Goal: Task Accomplishment & Management: Use online tool/utility

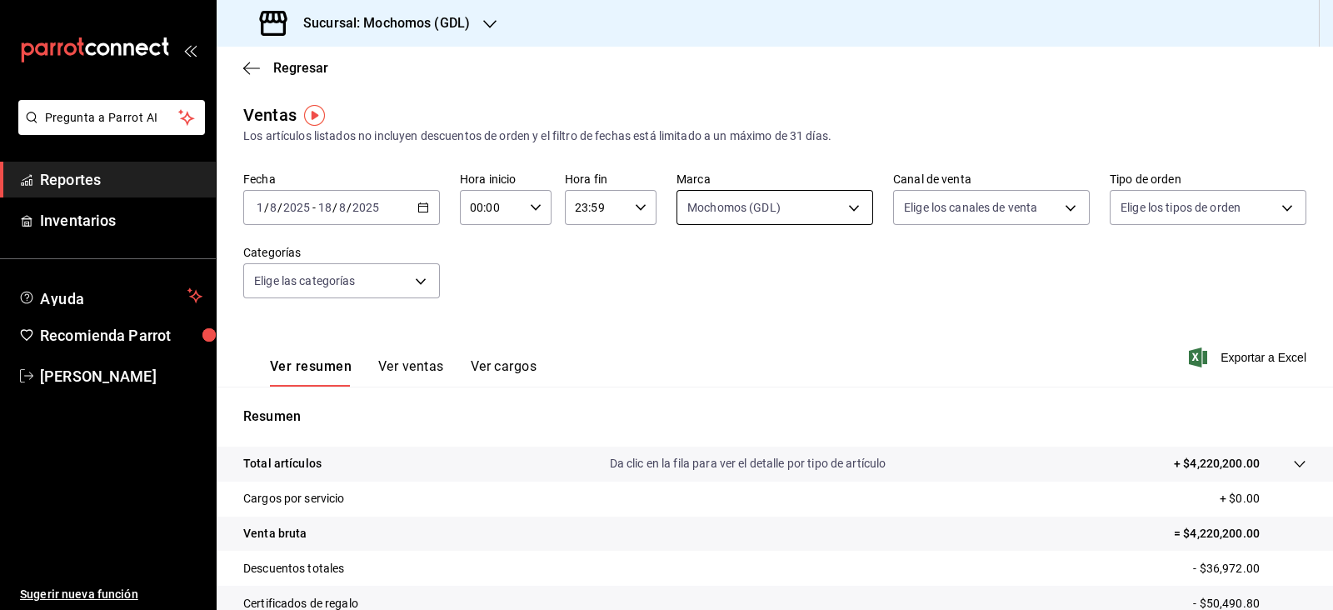
click at [822, 218] on body "Pregunta a Parrot AI Reportes Inventarios Ayuda Recomienda Parrot [PERSON_NAME]…" at bounding box center [666, 305] width 1333 height 610
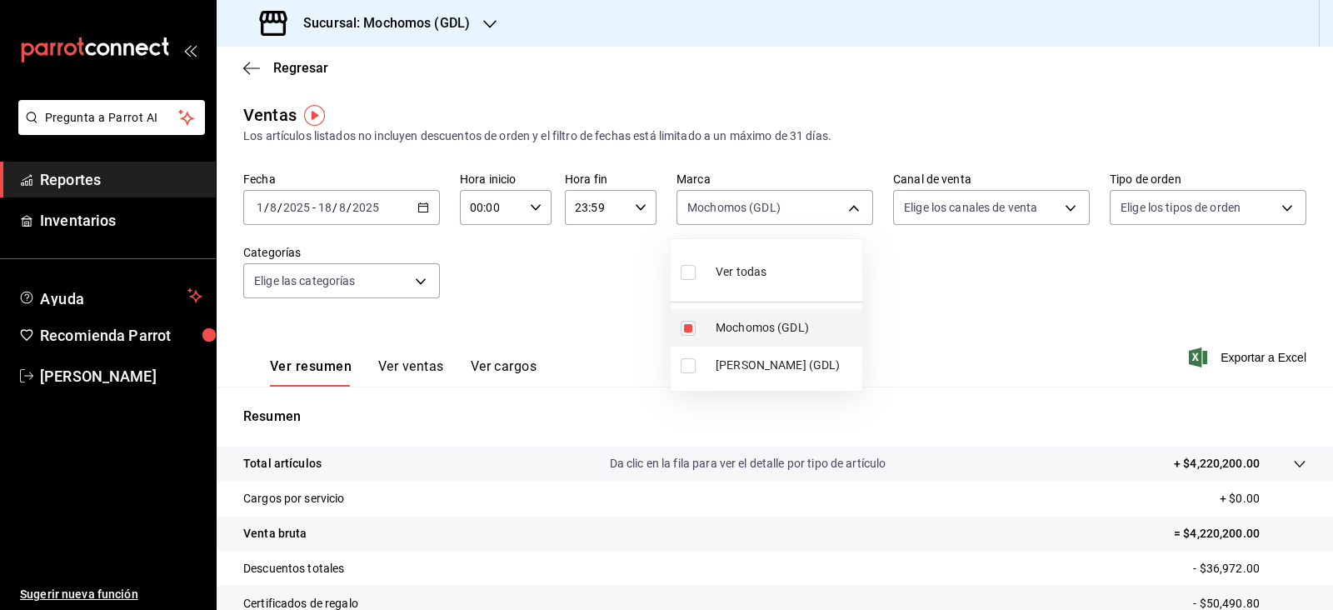
click at [694, 330] on input "checkbox" at bounding box center [688, 328] width 15 height 15
checkbox input "false"
click at [726, 376] on li "[PERSON_NAME] (GDL)" at bounding box center [767, 365] width 192 height 37
type input "9cac9703-0c5a-4d8b-addd-5b6b571d65b9"
checkbox input "true"
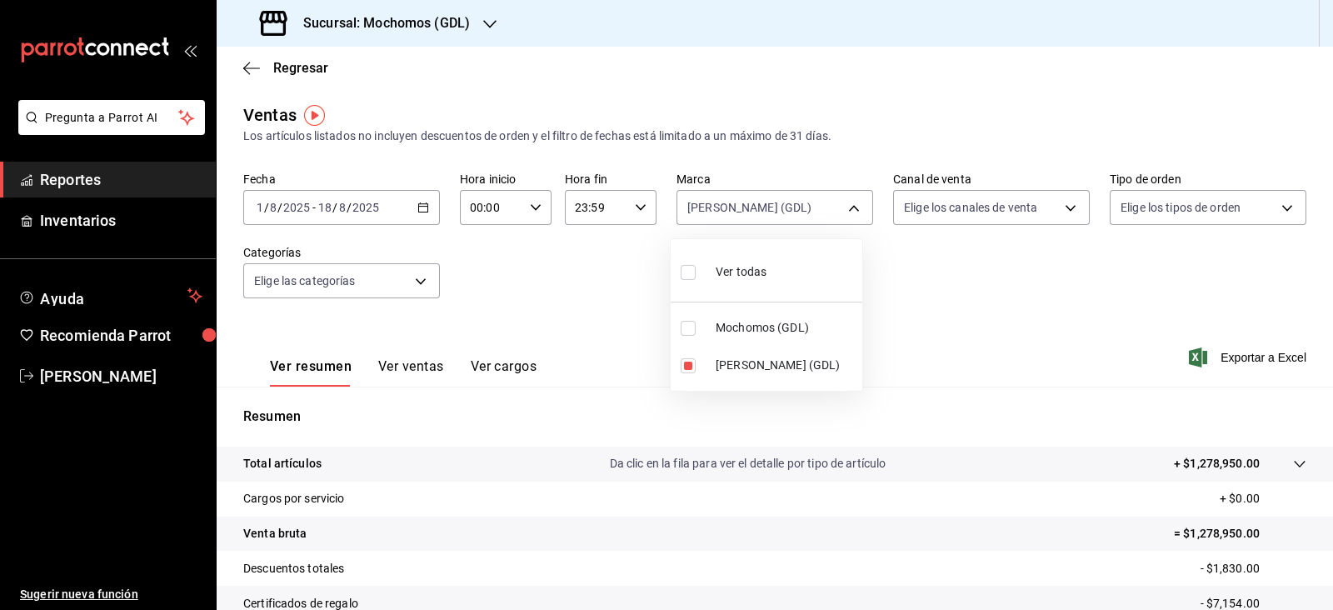
click at [917, 348] on div at bounding box center [666, 305] width 1333 height 610
click at [1234, 353] on span "Exportar a Excel" at bounding box center [1249, 357] width 114 height 20
